Goal: Information Seeking & Learning: Learn about a topic

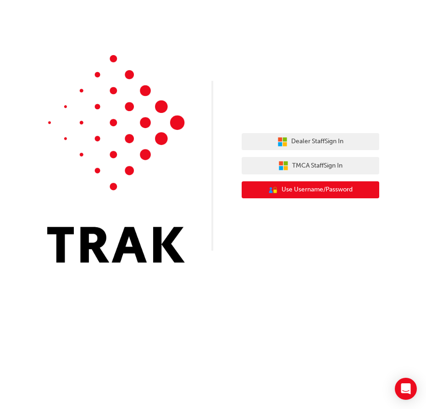
click at [321, 192] on span "Use Username/Password" at bounding box center [317, 189] width 71 height 11
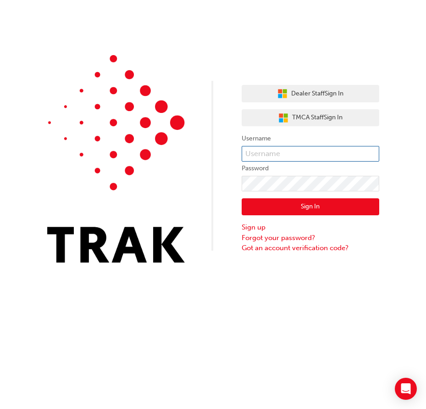
click at [306, 153] on input "text" at bounding box center [311, 154] width 138 height 16
type input "[PERSON_NAME][EMAIL_ADDRESS][PERSON_NAME][DOMAIN_NAME]"
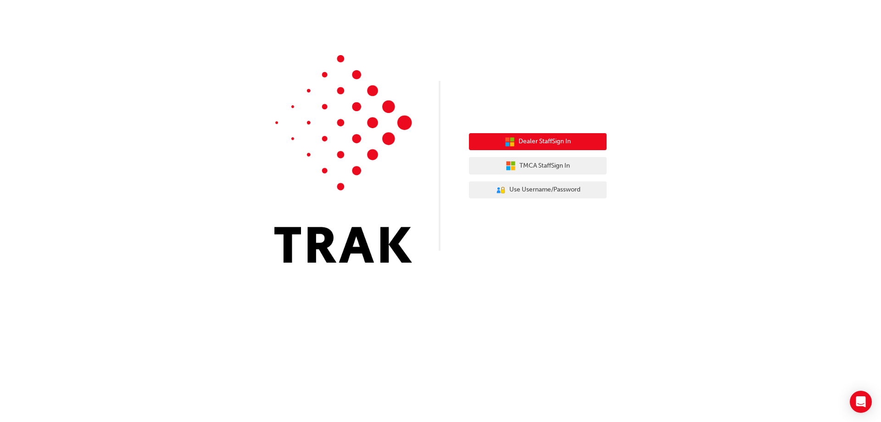
click at [560, 138] on span "Dealer Staff Sign In" at bounding box center [544, 141] width 52 height 11
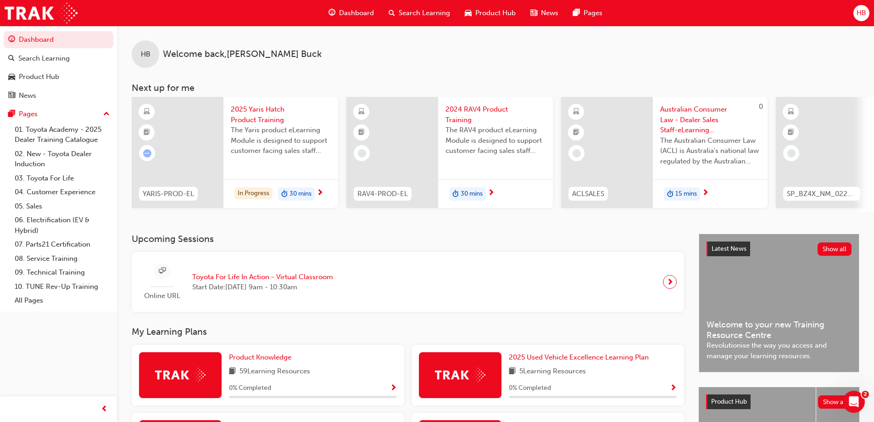
click at [423, 12] on span "Search Learning" at bounding box center [424, 13] width 51 height 11
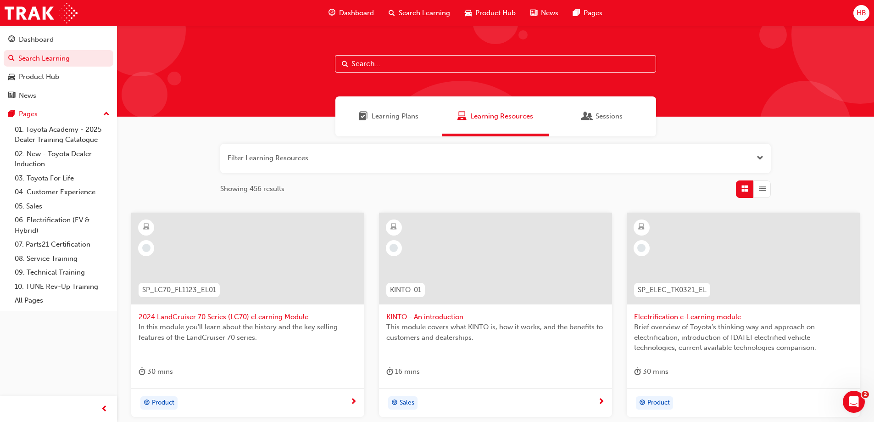
click at [372, 60] on input "text" at bounding box center [495, 63] width 321 height 17
click at [407, 10] on span "Search Learning" at bounding box center [424, 13] width 51 height 11
click at [384, 59] on input "text" at bounding box center [495, 63] width 321 height 17
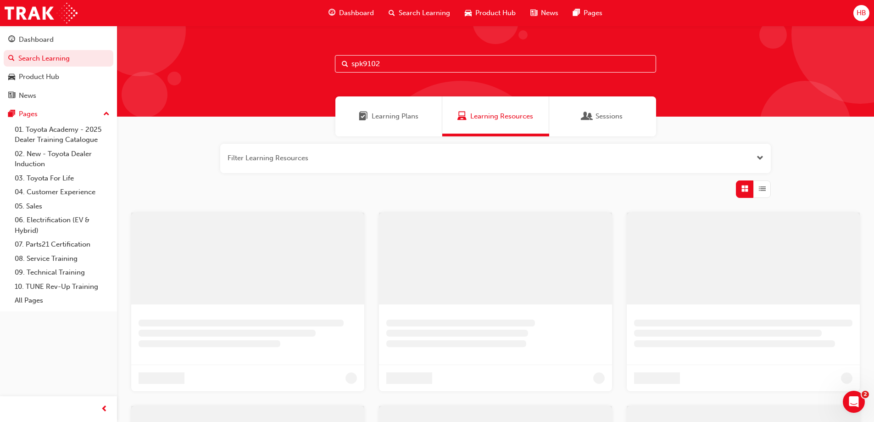
type input "spk9102"
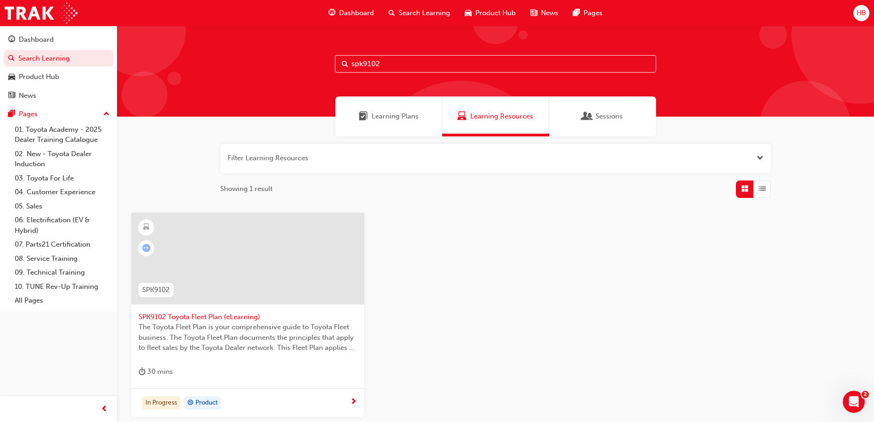
click at [217, 315] on span "SPK9102 Toyota Fleet Plan (eLearning)" at bounding box center [248, 317] width 218 height 11
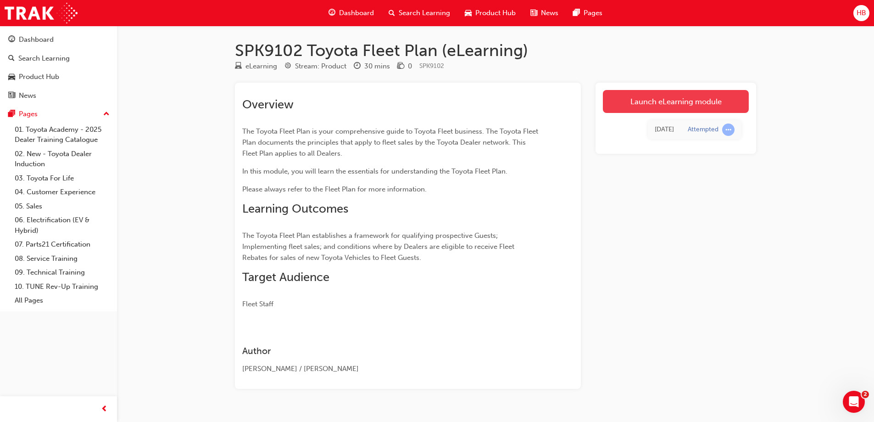
click at [667, 96] on link "Launch eLearning module" at bounding box center [676, 101] width 146 height 23
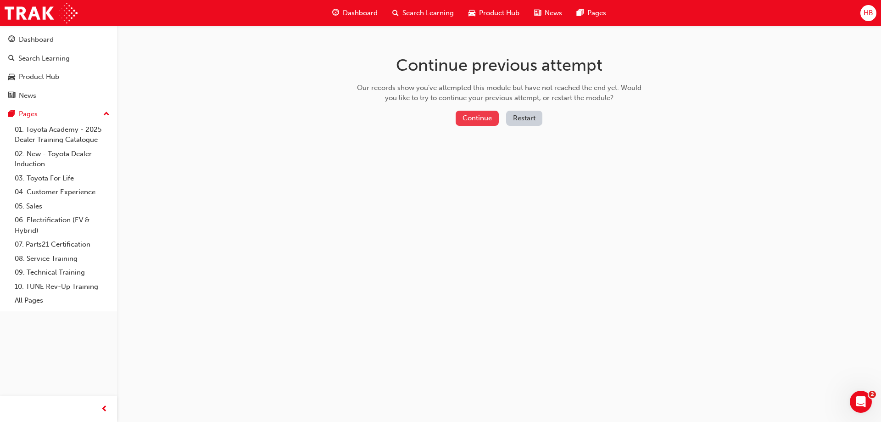
click at [474, 118] on button "Continue" at bounding box center [477, 118] width 43 height 15
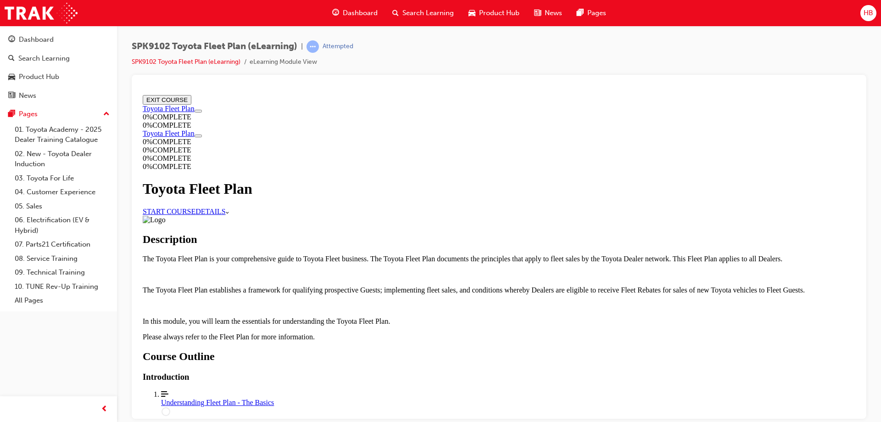
scroll to position [413, 0]
click at [431, 398] on div "Understanding Fleet Plan - The Basics" at bounding box center [508, 402] width 694 height 8
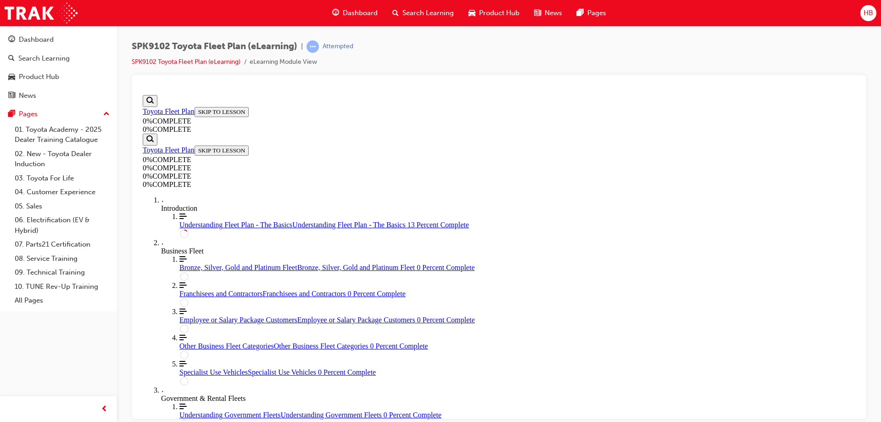
scroll to position [78, 0]
